Goal: Find specific page/section: Find specific page/section

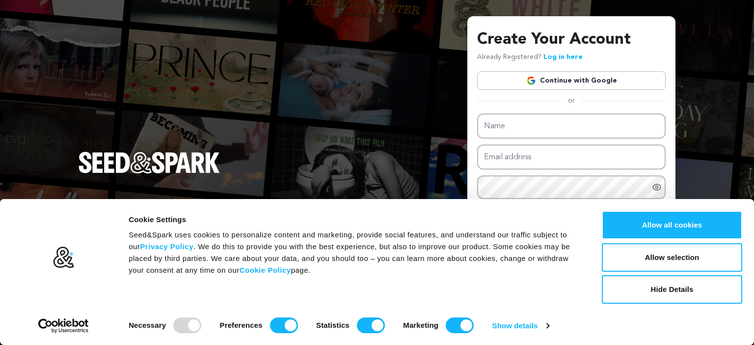
click at [555, 82] on link "Continue with Google" at bounding box center [571, 80] width 189 height 19
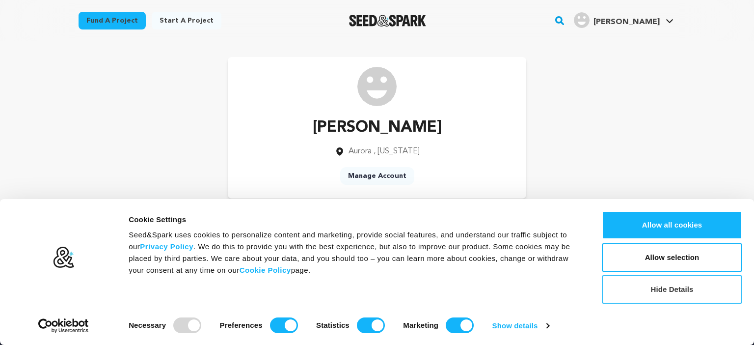
click at [656, 286] on button "Hide Details" at bounding box center [672, 289] width 140 height 28
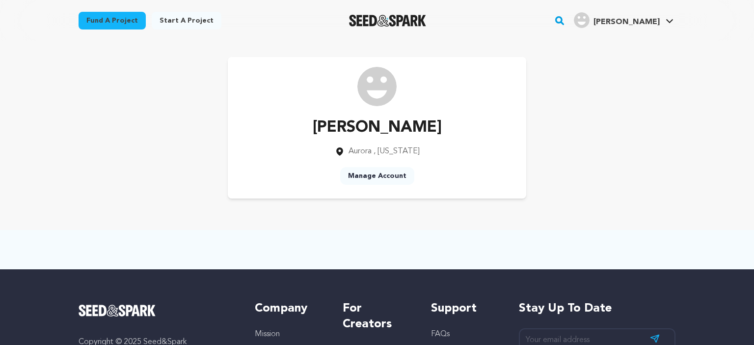
click at [632, 28] on div "[PERSON_NAME]" at bounding box center [617, 20] width 86 height 16
click at [627, 43] on link "My Projects" at bounding box center [640, 43] width 110 height 22
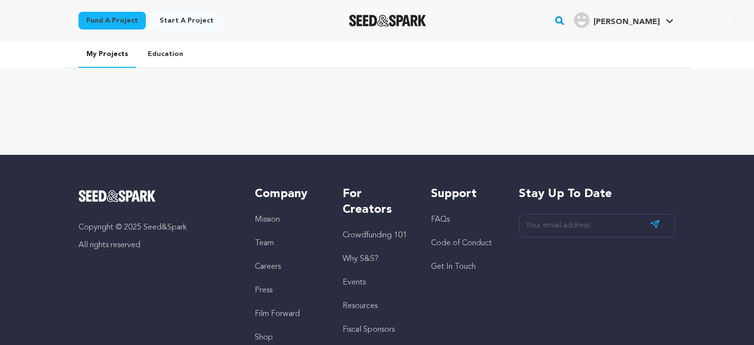
click at [172, 52] on link "Education" at bounding box center [165, 54] width 51 height 26
click at [656, 15] on div "[PERSON_NAME]" at bounding box center [617, 20] width 86 height 16
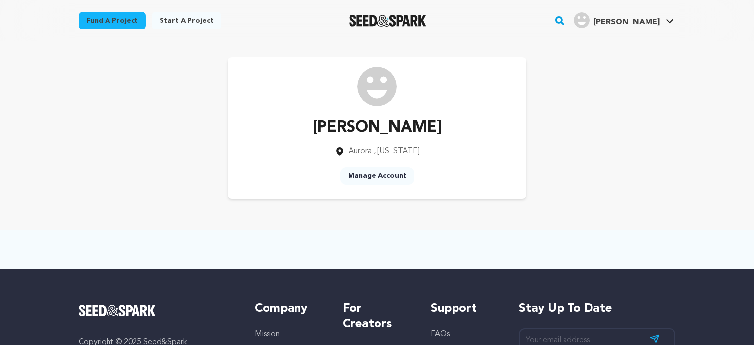
click at [372, 184] on link "Manage Account" at bounding box center [377, 176] width 74 height 18
click at [566, 18] on rect "button" at bounding box center [560, 21] width 12 height 12
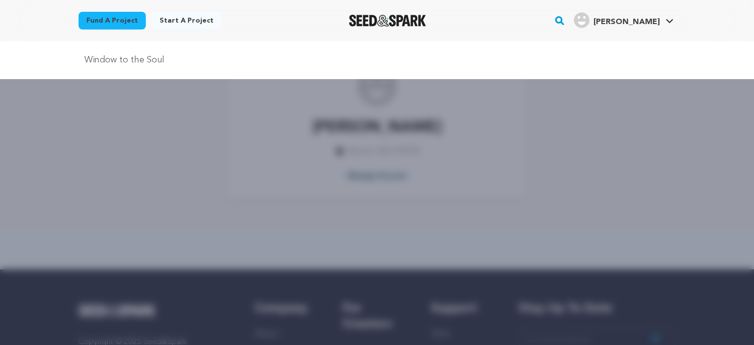
type input "Window to the Soul"
